Goal: Task Accomplishment & Management: Use online tool/utility

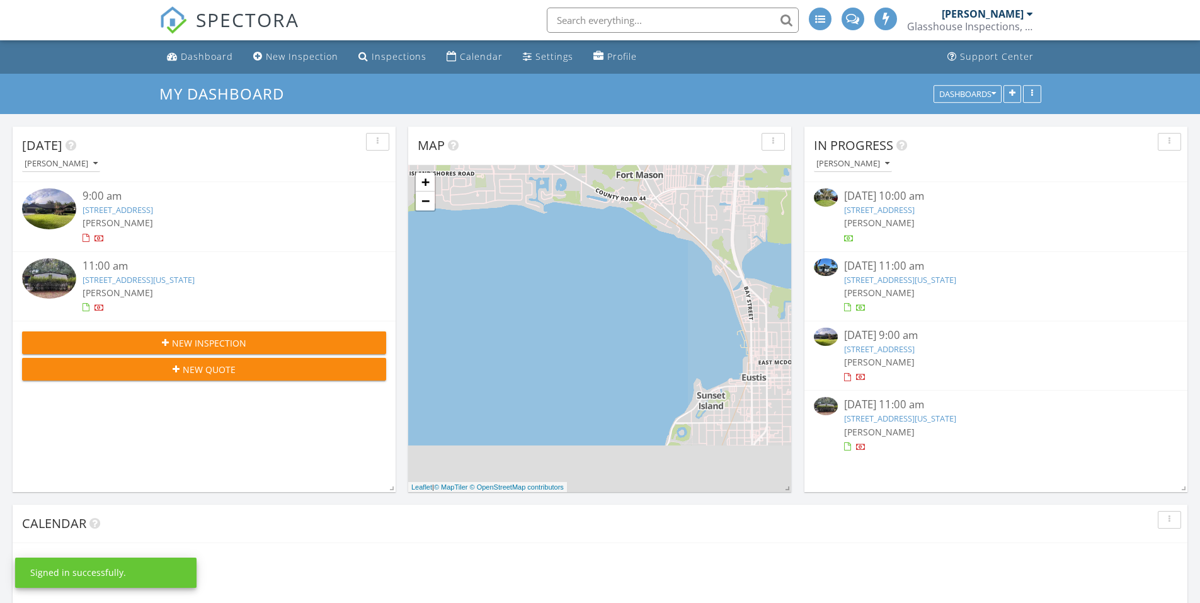
scroll to position [6, 6]
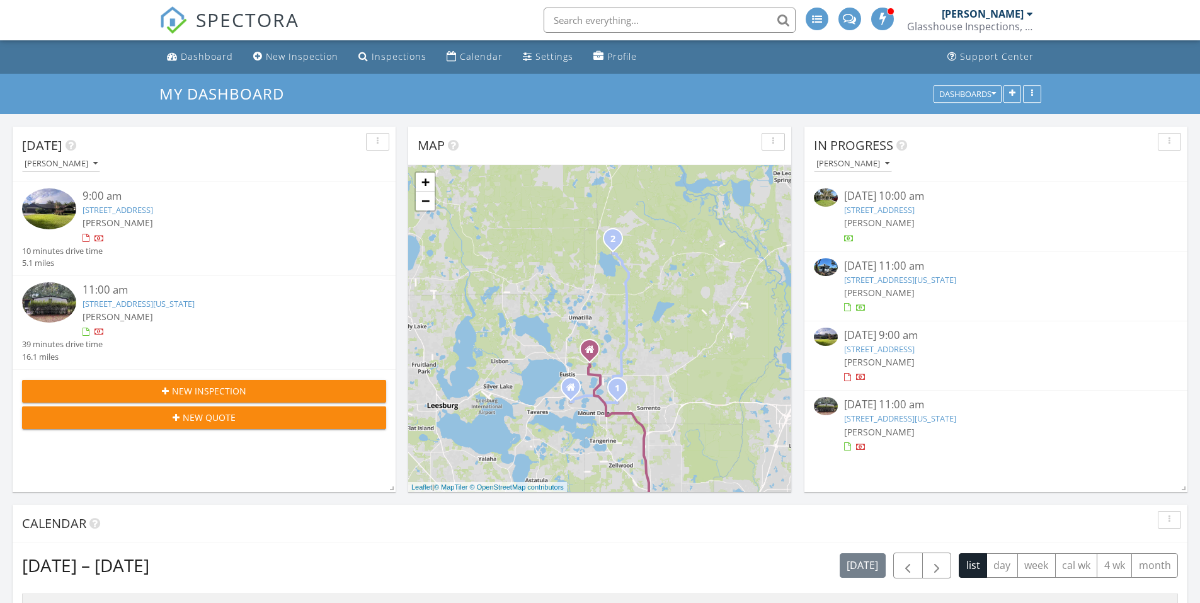
click at [153, 210] on link "[STREET_ADDRESS]" at bounding box center [118, 209] width 71 height 11
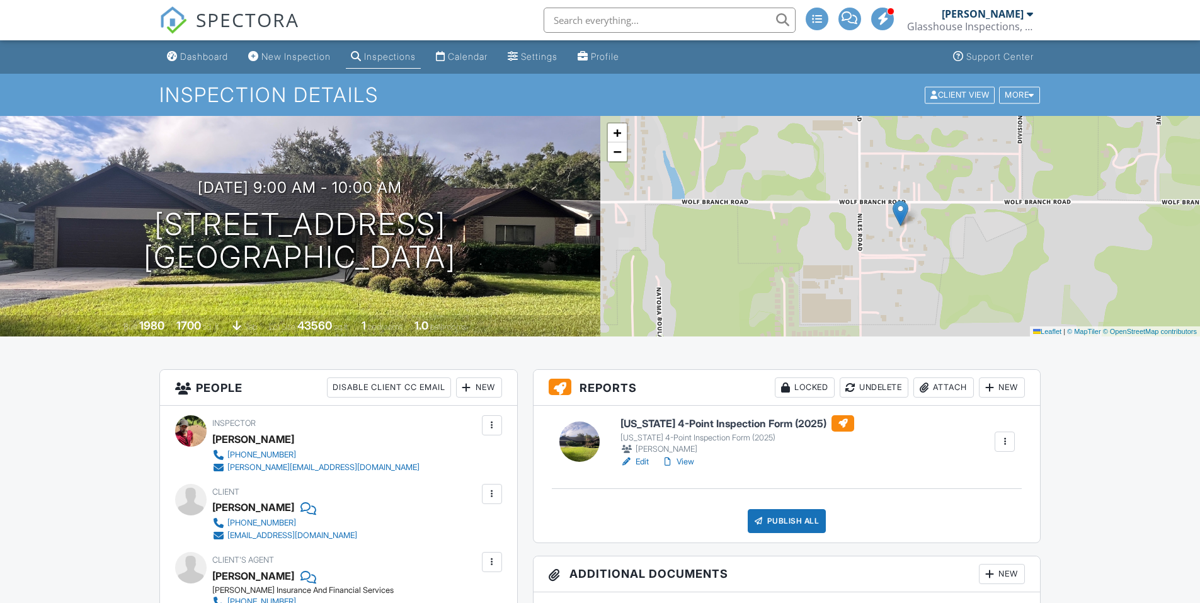
click at [786, 423] on h6 "Florida 4-Point Inspection Form (2025)" at bounding box center [738, 423] width 234 height 16
click at [262, 22] on span "SPECTORA" at bounding box center [247, 19] width 103 height 26
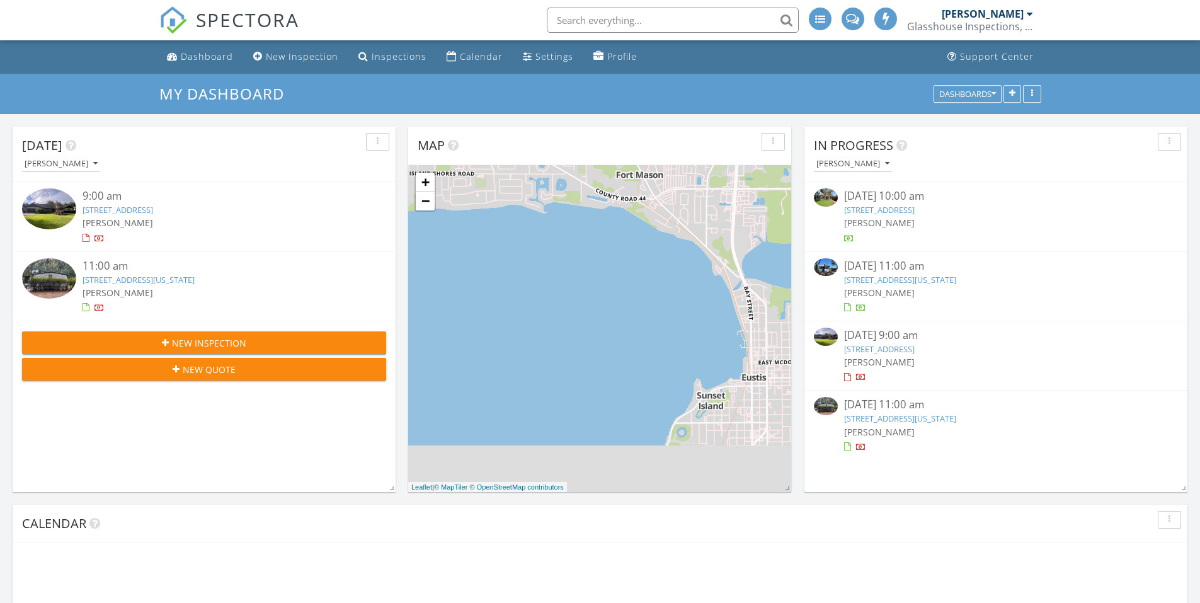
scroll to position [6, 6]
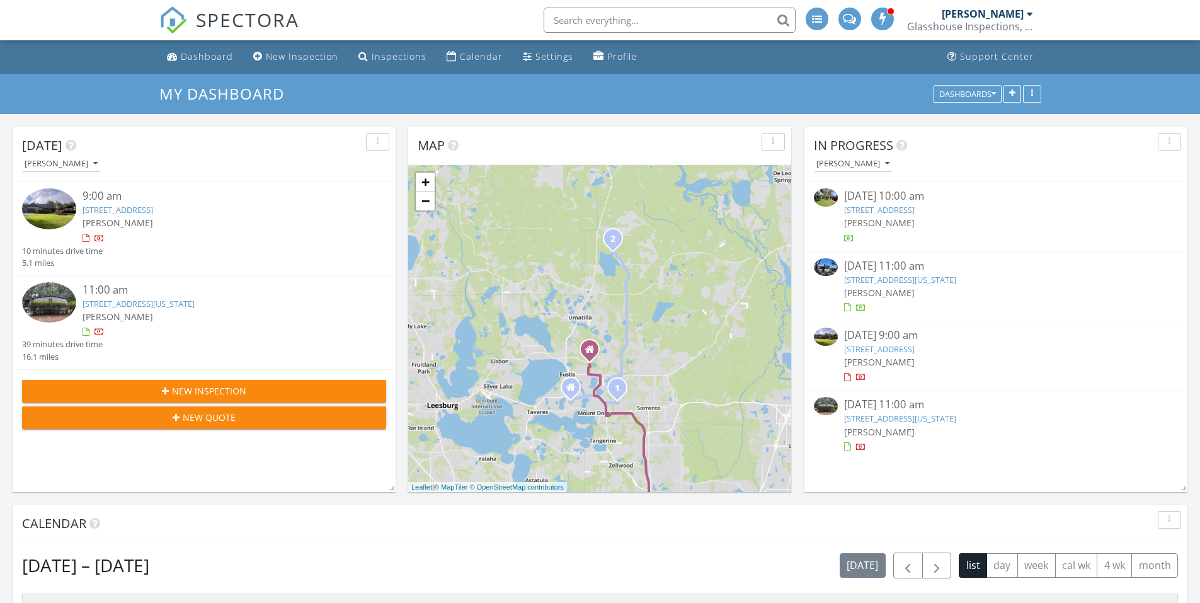
click at [194, 304] on link "[STREET_ADDRESS][US_STATE]" at bounding box center [139, 303] width 112 height 11
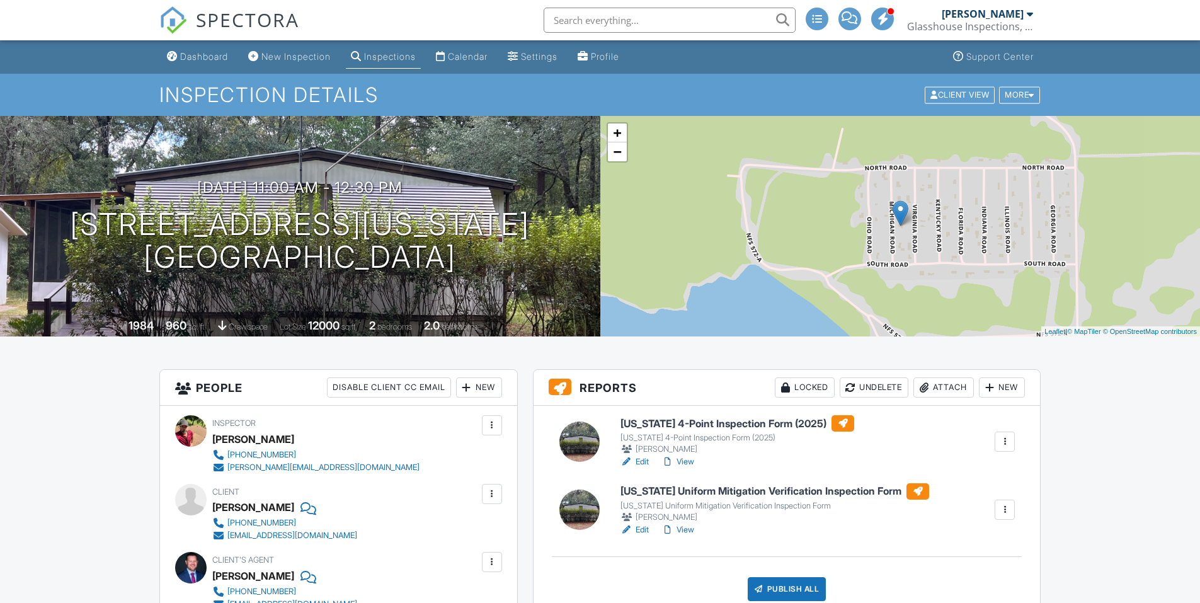
click at [791, 422] on h6 "[US_STATE] 4-Point Inspection Form (2025)" at bounding box center [738, 423] width 234 height 16
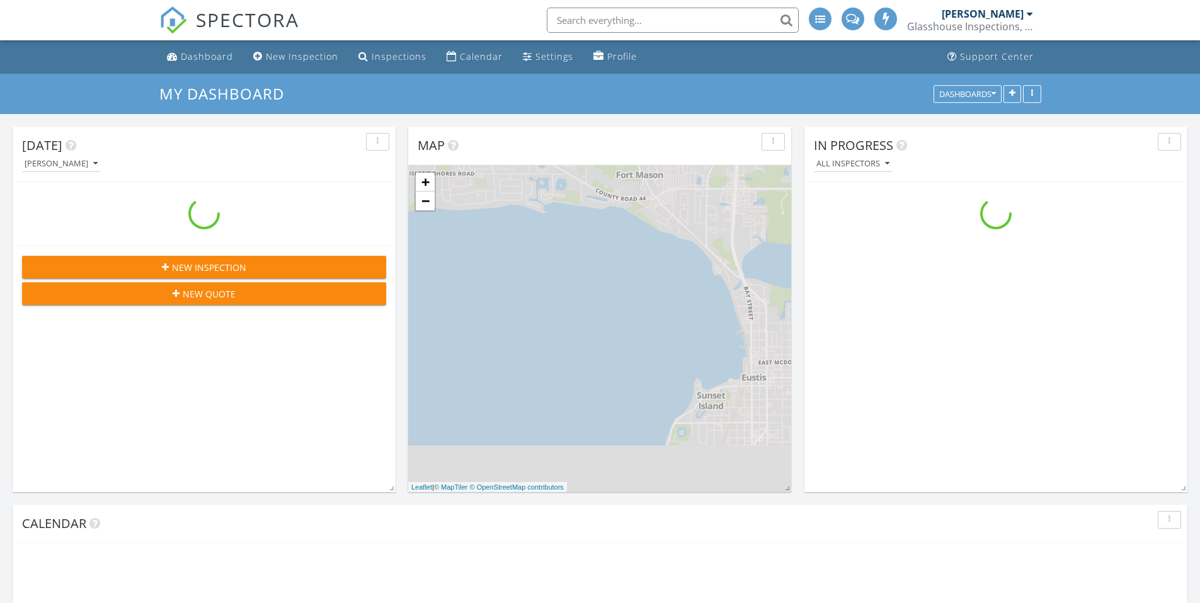
scroll to position [1166, 1220]
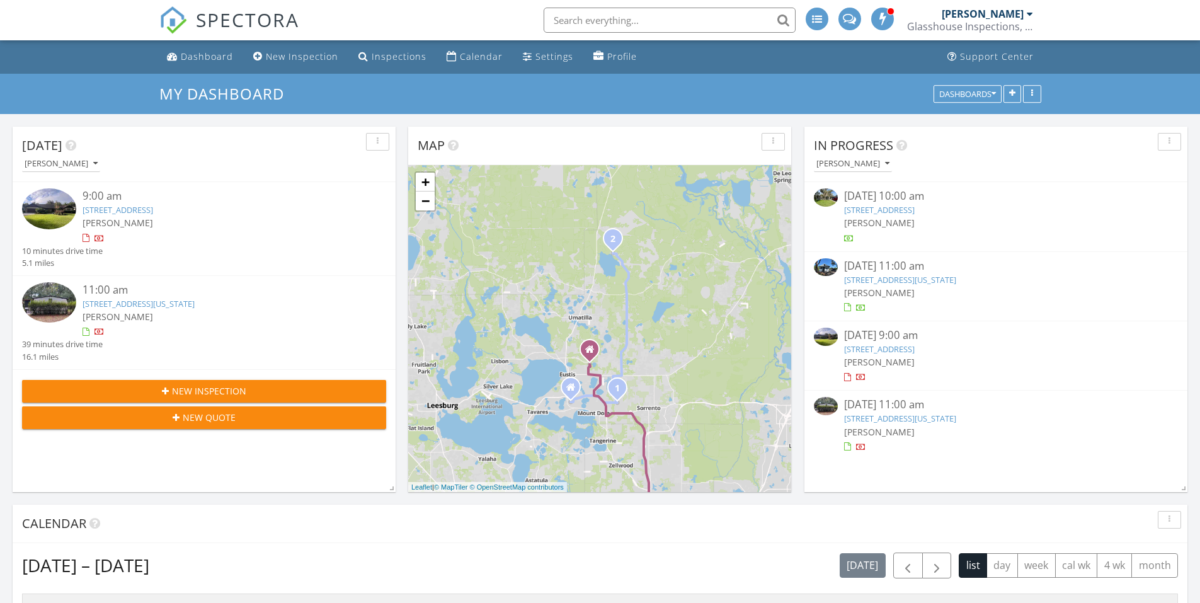
click at [187, 301] on link "[STREET_ADDRESS][US_STATE]" at bounding box center [139, 303] width 112 height 11
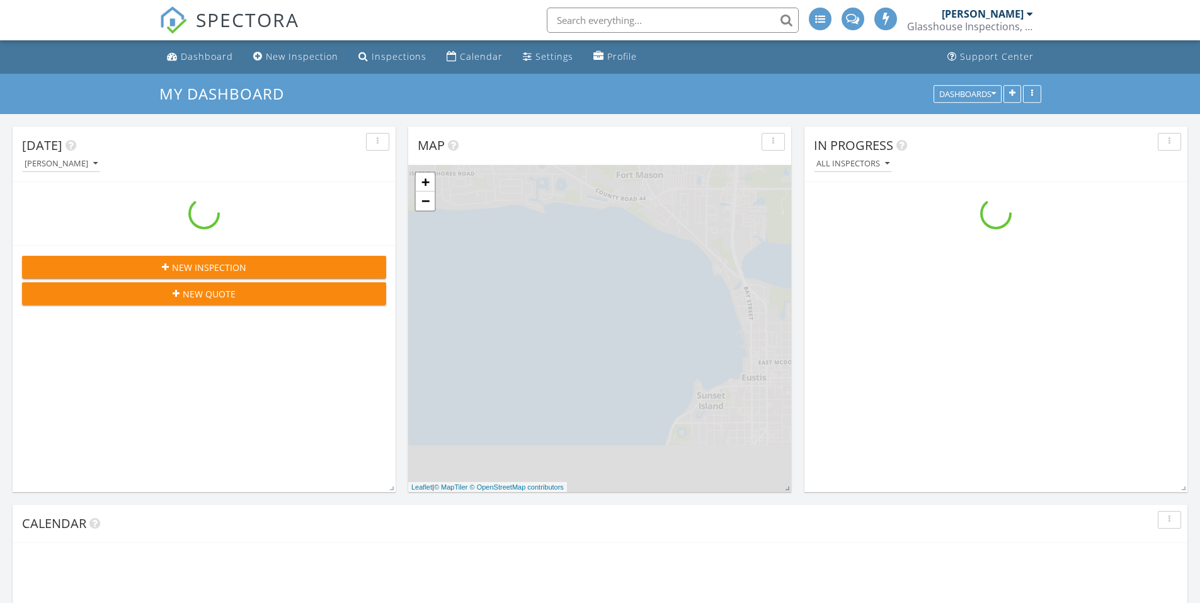
scroll to position [1166, 1220]
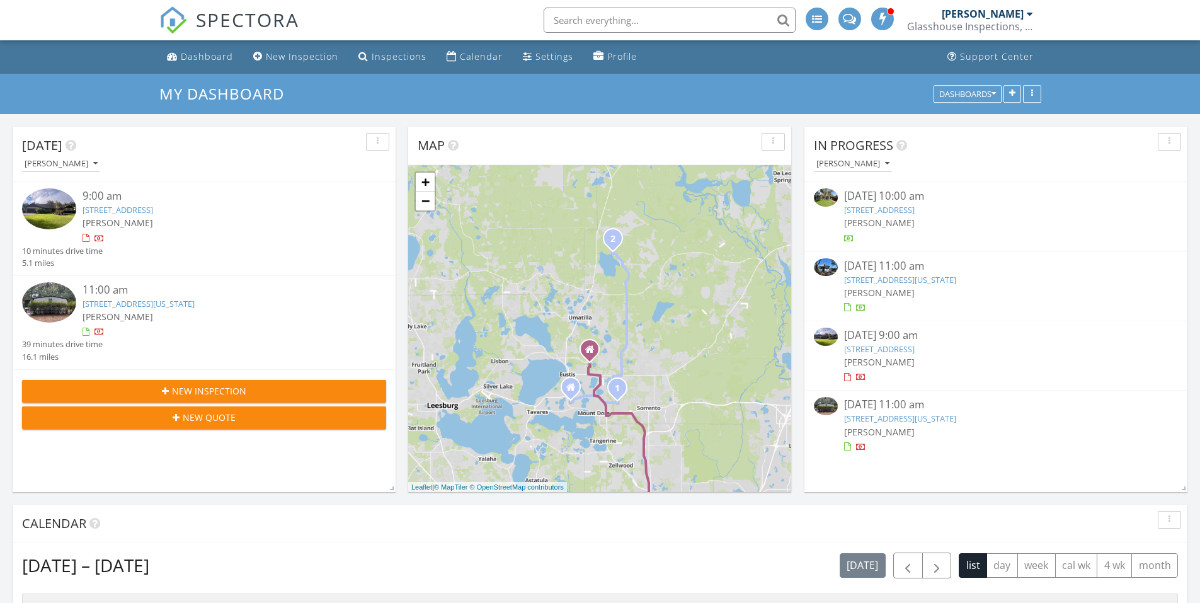
click at [224, 19] on span "SPECTORA" at bounding box center [247, 19] width 103 height 26
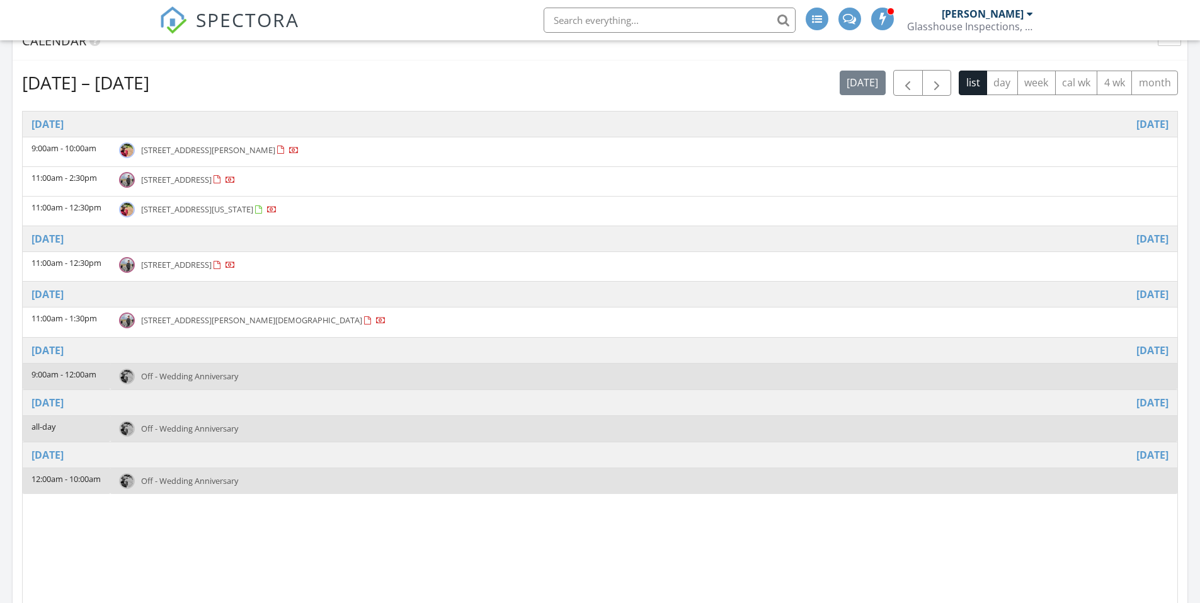
scroll to position [315, 0]
